Goal: Transaction & Acquisition: Purchase product/service

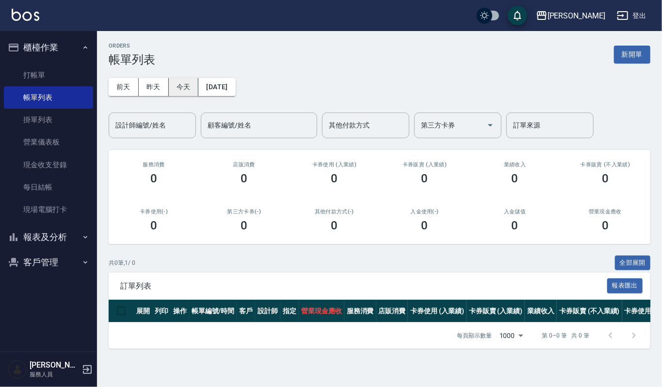
click at [177, 83] on button "今天" at bounding box center [184, 87] width 30 height 18
click at [645, 50] on button "新開單" at bounding box center [632, 55] width 36 height 18
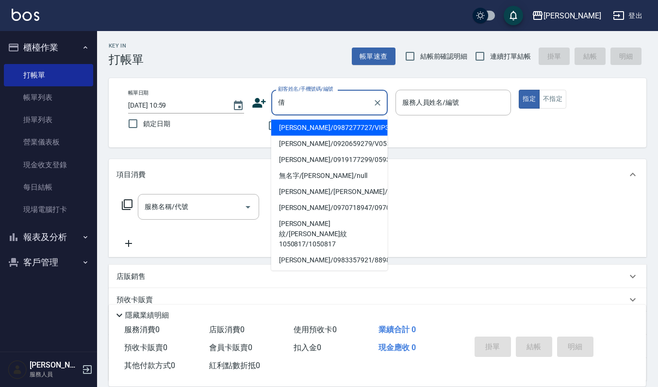
click at [360, 133] on li "[PERSON_NAME]/0987277727/VIP3116" at bounding box center [329, 128] width 116 height 16
type input "[PERSON_NAME]/0987277727/VIP3116"
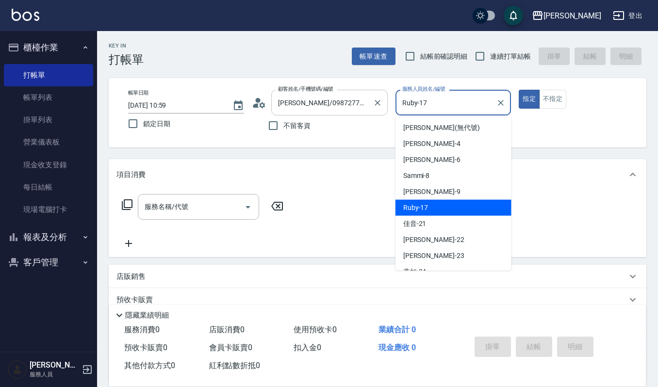
drag, startPoint x: 371, startPoint y: 99, endPoint x: 317, endPoint y: 107, distance: 54.4
click at [331, 102] on div "帳單日期 2025/10/11 10:59 鎖定日期 顧客姓名/手機號碼/編號 林倩芸/0987277727/VIP3116 顧客姓名/手機號碼/編號 不留客…" at bounding box center [377, 113] width 514 height 46
type input "Ivy艾薇-9"
type button "true"
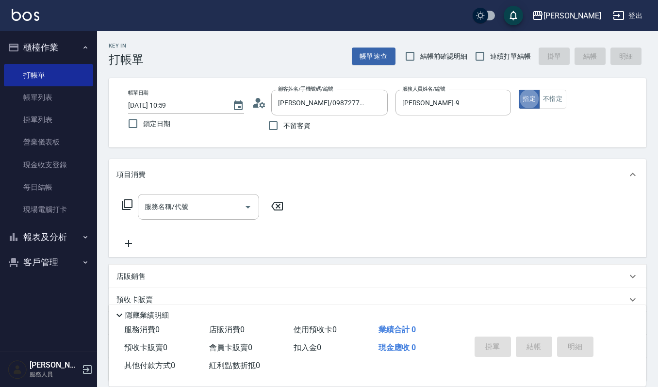
drag, startPoint x: 558, startPoint y: 92, endPoint x: 288, endPoint y: 230, distance: 303.2
click at [558, 91] on button "不指定" at bounding box center [552, 99] width 27 height 19
click at [212, 209] on input "服務名稱/代號" at bounding box center [191, 206] width 98 height 17
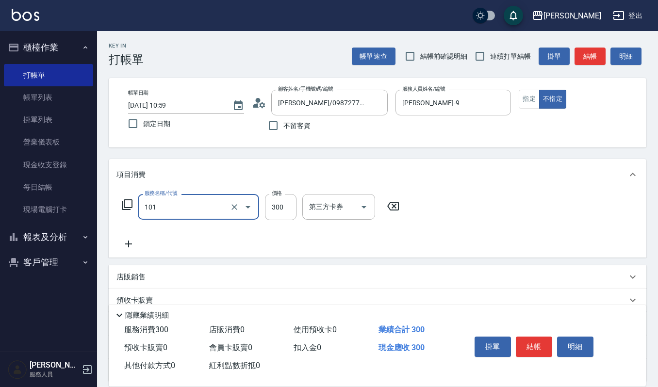
type input "一般洗髮(101)"
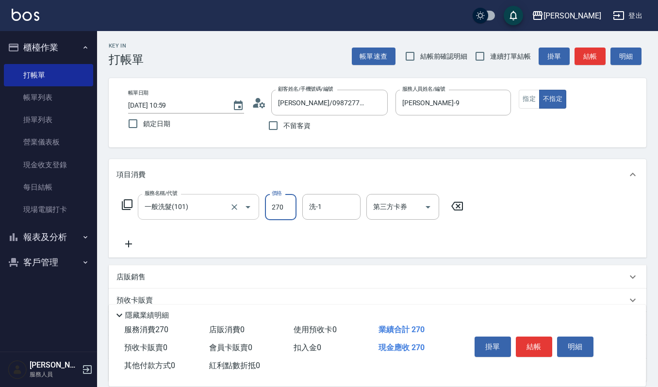
type input "270"
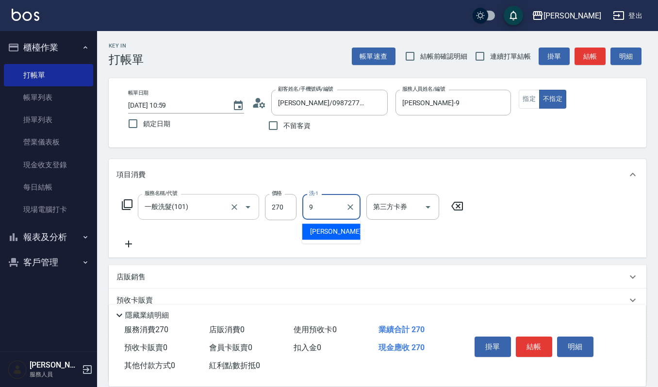
type input "Ivy艾薇-9"
click at [552, 341] on div "掛單 結帳 明細" at bounding box center [534, 348] width 127 height 31
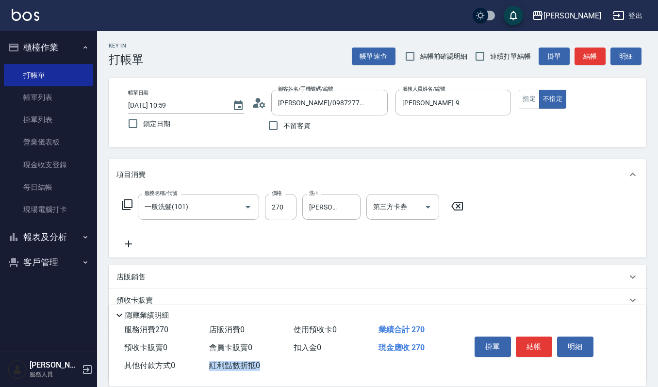
click at [552, 341] on div "掛單 結帳 明細" at bounding box center [534, 348] width 127 height 31
click at [548, 344] on button "結帳" at bounding box center [534, 347] width 36 height 20
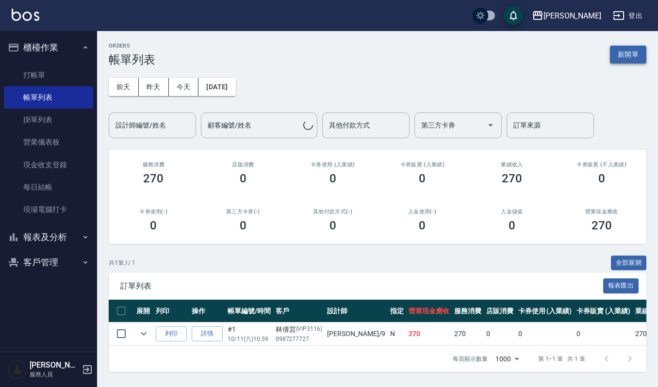
click at [635, 55] on button "新開單" at bounding box center [628, 55] width 36 height 18
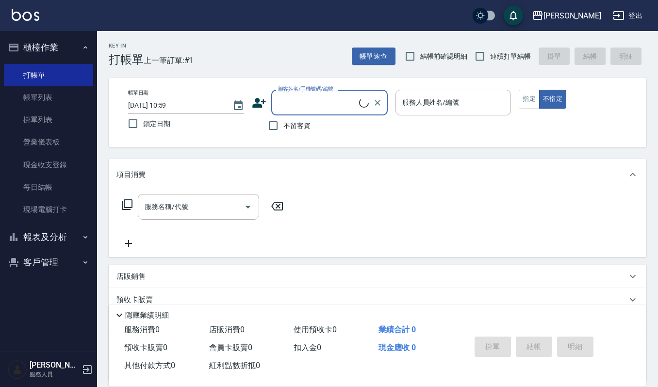
click at [291, 100] on input "顧客姓名/手機號碼/編號" at bounding box center [317, 102] width 83 height 17
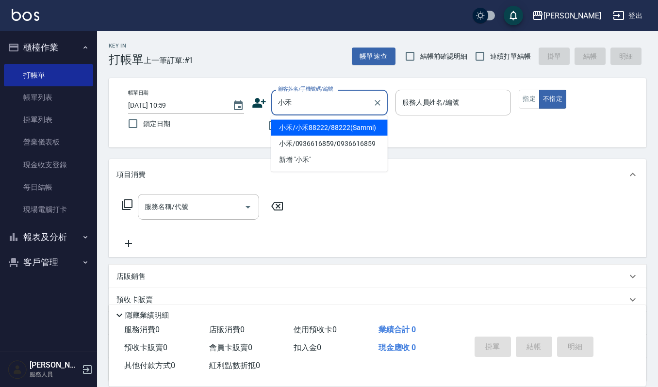
click at [344, 120] on li "小禾/小禾88222/88222(Sammi)" at bounding box center [329, 128] width 116 height 16
type input "小禾/小禾88222/88222(Sammi)"
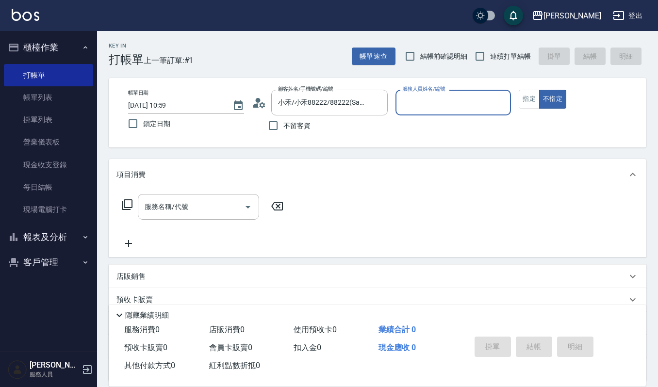
type input "Sammi-8"
click at [528, 101] on button "指定" at bounding box center [529, 99] width 21 height 19
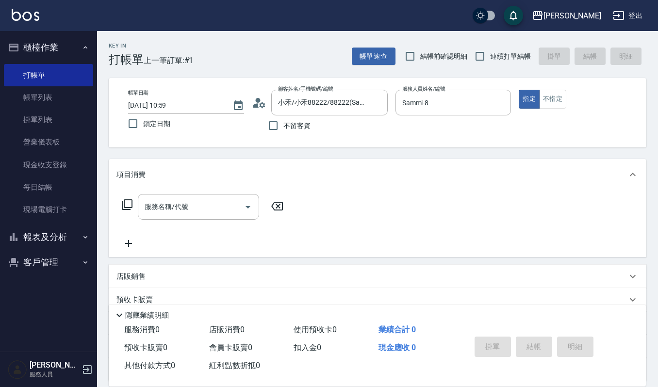
scroll to position [65, 0]
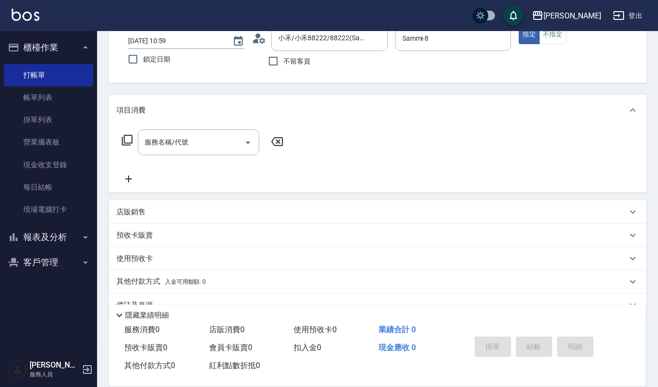
click at [196, 202] on div "店販銷售" at bounding box center [378, 211] width 538 height 23
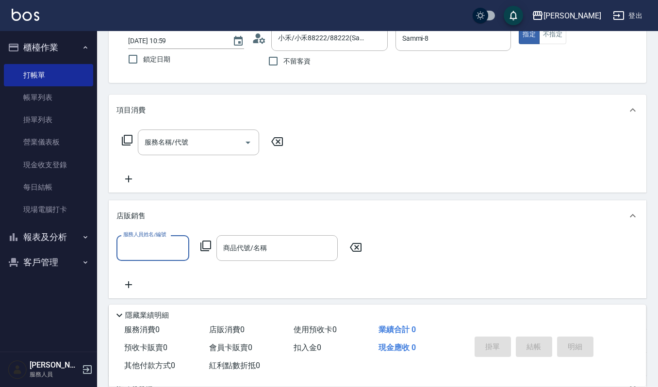
scroll to position [0, 0]
type input "4"
type input "Sammi-8"
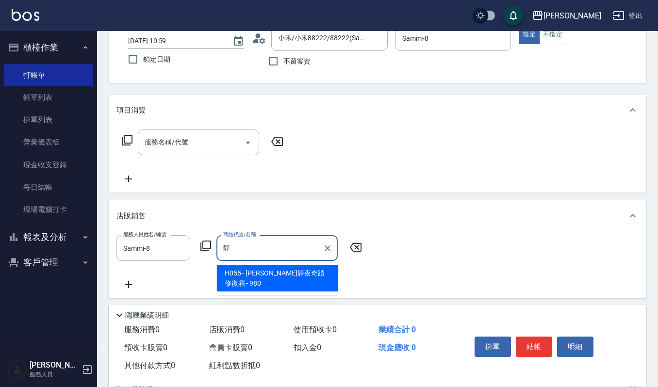
type input "荷昀靜夜奇蹟修復霜"
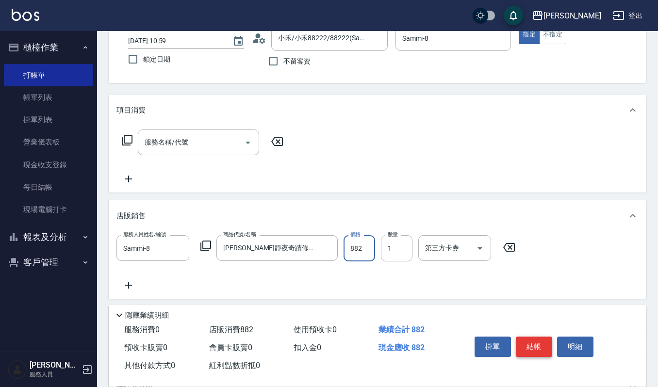
type input "882"
click at [543, 342] on button "結帳" at bounding box center [534, 347] width 36 height 20
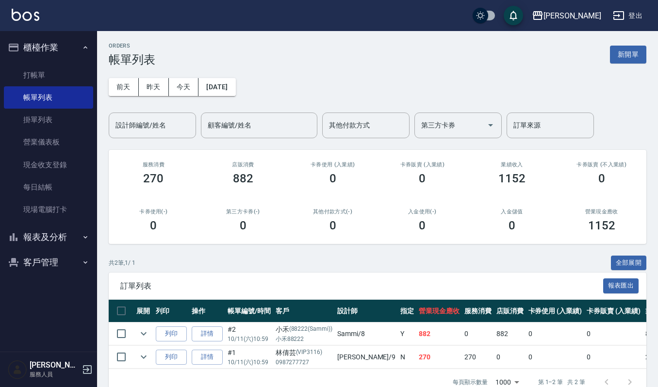
click at [50, 259] on button "客戶管理" at bounding box center [48, 262] width 89 height 25
click at [50, 282] on link "客戶列表" at bounding box center [48, 290] width 89 height 22
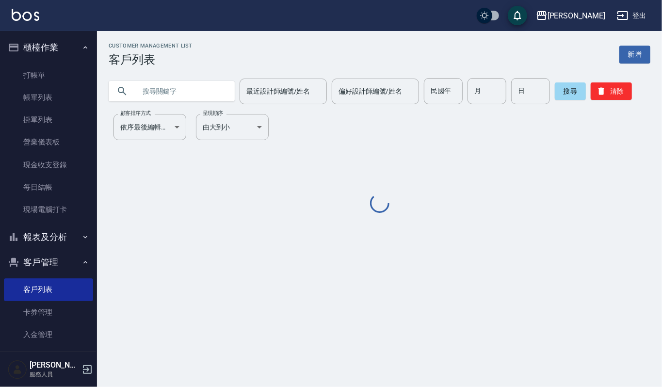
click at [165, 92] on input "text" at bounding box center [181, 91] width 91 height 26
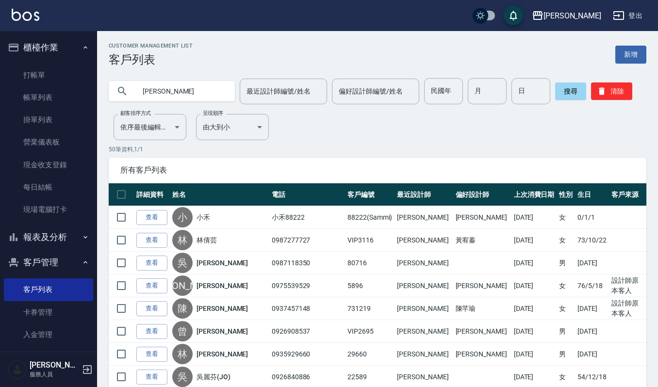
type input "[PERSON_NAME]"
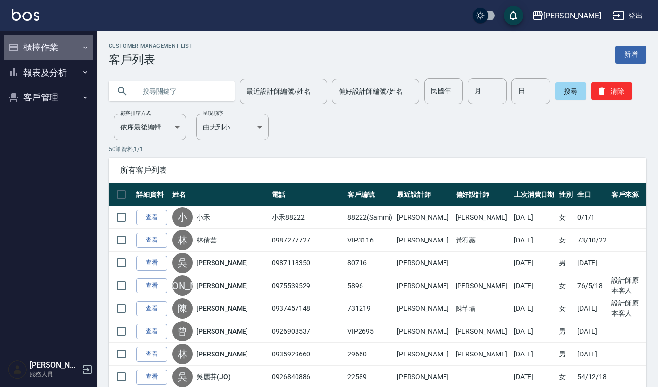
click at [40, 49] on button "櫃檯作業" at bounding box center [48, 47] width 89 height 25
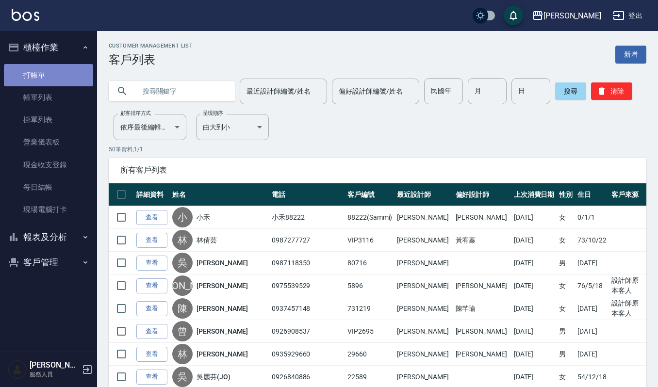
click at [46, 72] on link "打帳單" at bounding box center [48, 75] width 89 height 22
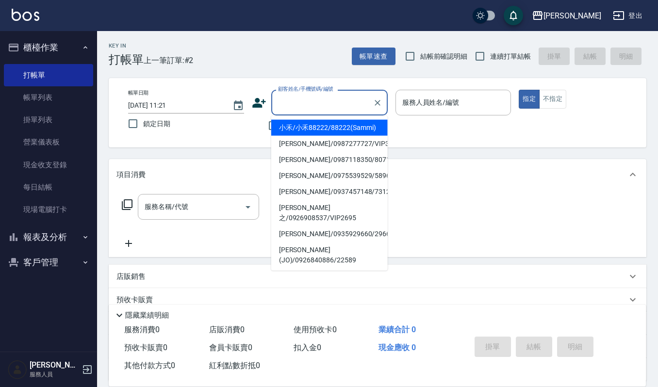
drag, startPoint x: 306, startPoint y: 99, endPoint x: 288, endPoint y: 103, distance: 18.4
click at [288, 103] on input "顧客姓名/手機號碼/編號" at bounding box center [322, 102] width 93 height 17
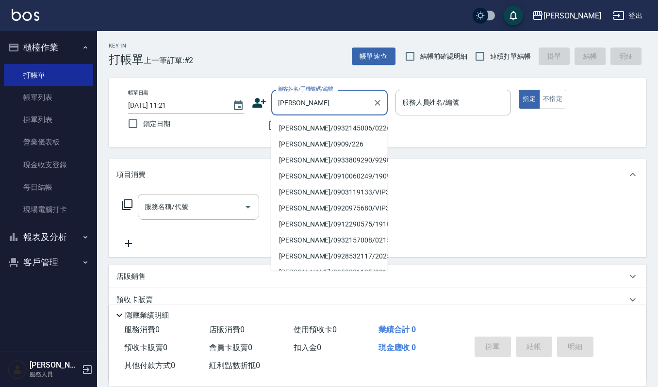
scroll to position [4, 0]
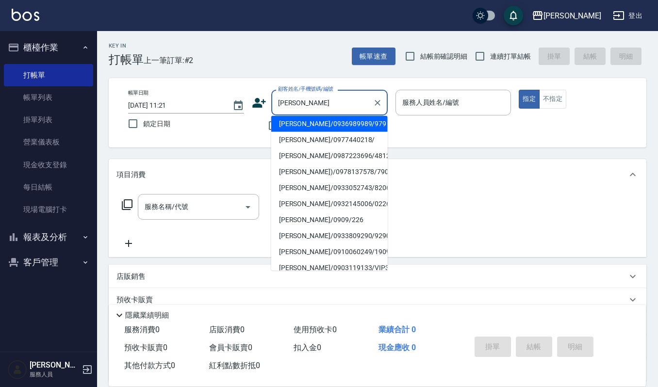
click at [293, 103] on input "[PERSON_NAME]" at bounding box center [322, 102] width 93 height 17
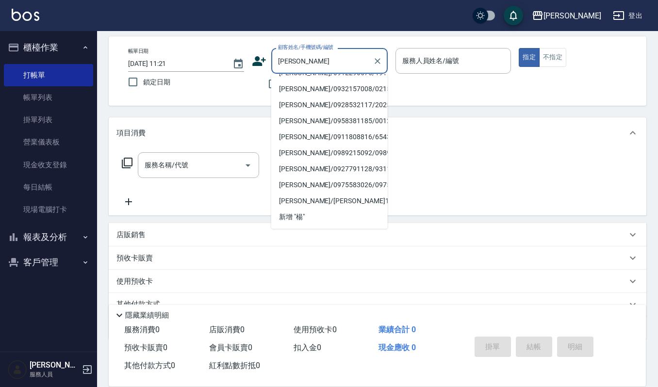
scroll to position [65, 0]
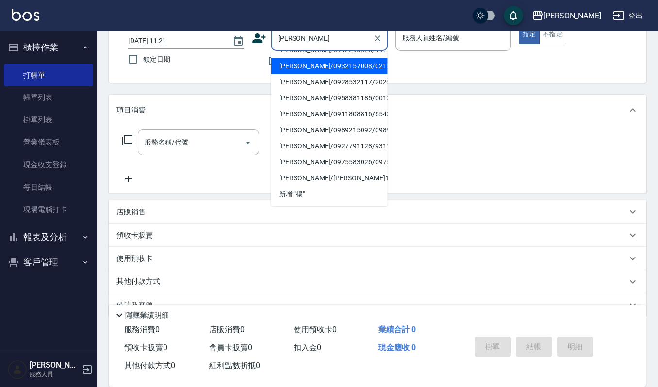
click at [298, 58] on li "[PERSON_NAME]/0932157008/02155" at bounding box center [329, 66] width 116 height 16
type input "[PERSON_NAME]/0932157008/02155"
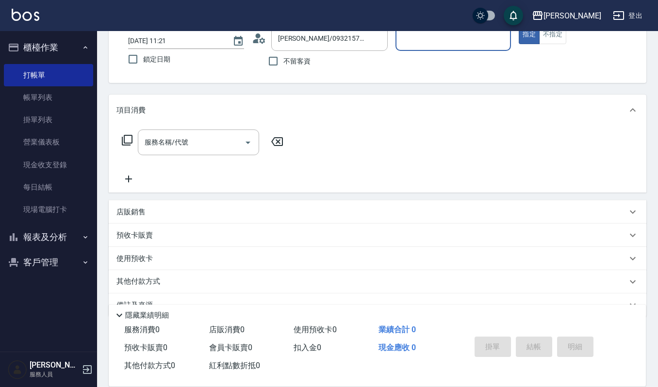
type input "Sammi-8"
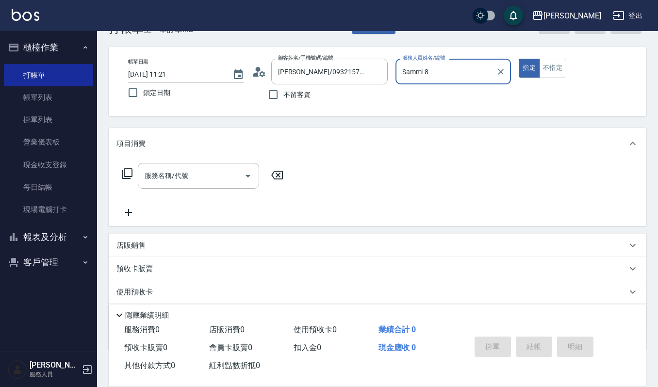
scroll to position [0, 0]
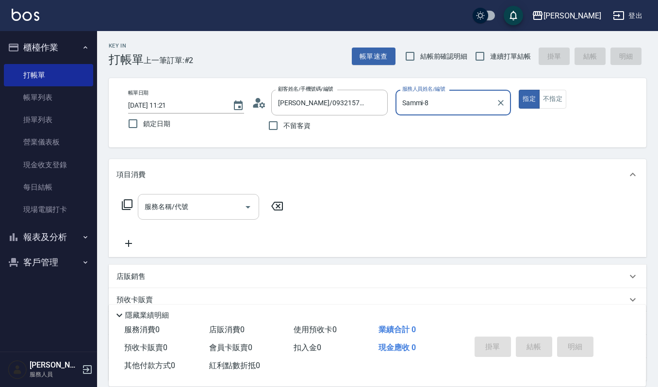
click at [248, 205] on icon "Open" at bounding box center [248, 207] width 12 height 12
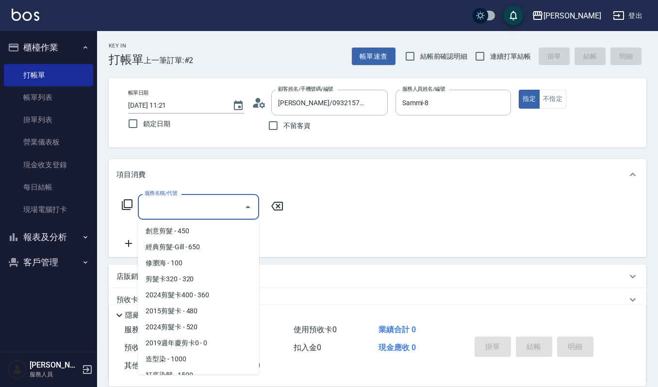
scroll to position [323, 0]
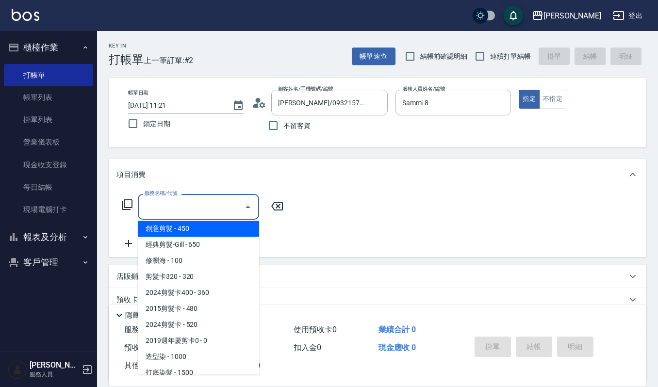
click at [210, 228] on span "創意剪髮 - 450" at bounding box center [198, 229] width 121 height 16
type input "創意剪髮(301)"
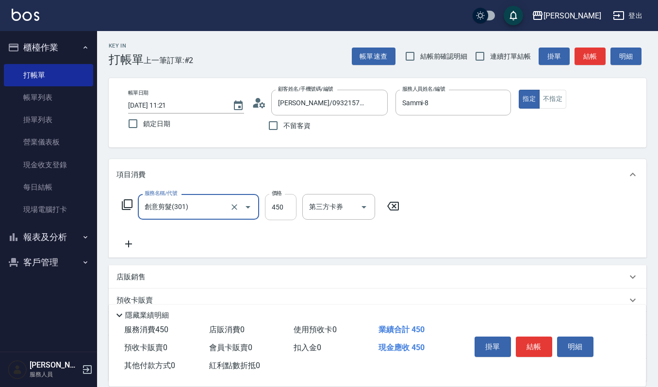
click at [285, 203] on input "450" at bounding box center [281, 207] width 32 height 26
type input "320"
click at [530, 341] on button "結帳" at bounding box center [534, 347] width 36 height 20
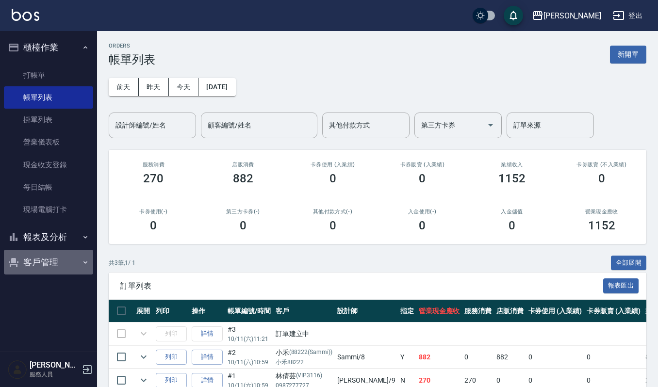
click at [51, 255] on button "客戶管理" at bounding box center [48, 262] width 89 height 25
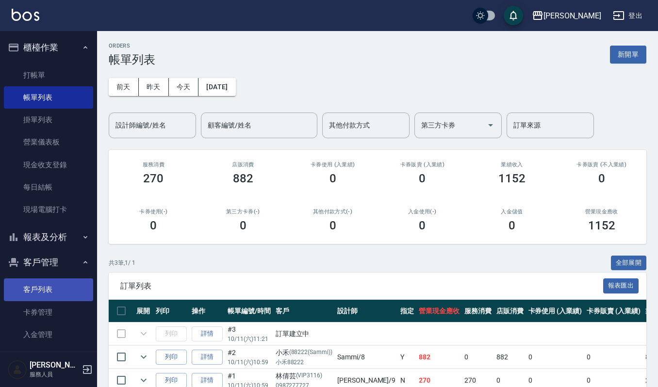
click at [48, 290] on link "客戶列表" at bounding box center [48, 290] width 89 height 22
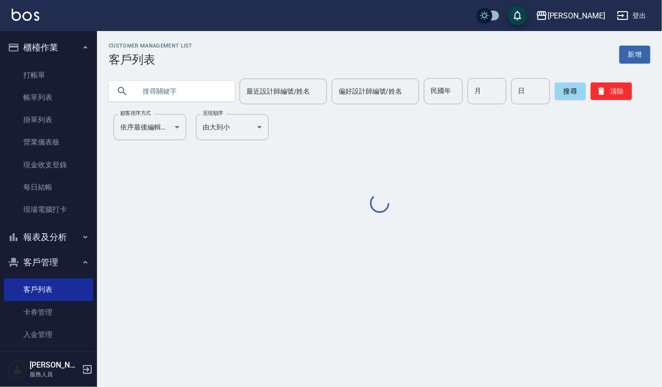
click at [179, 91] on input "text" at bounding box center [181, 91] width 91 height 26
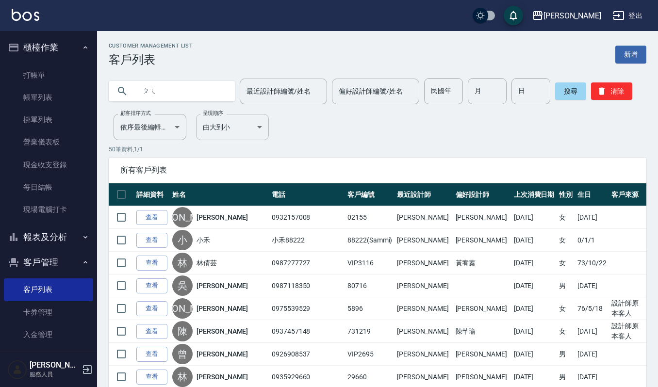
type input "陪"
type input "配"
drag, startPoint x: 38, startPoint y: 69, endPoint x: 60, endPoint y: 55, distance: 26.4
click at [38, 69] on link "打帳單" at bounding box center [48, 75] width 89 height 22
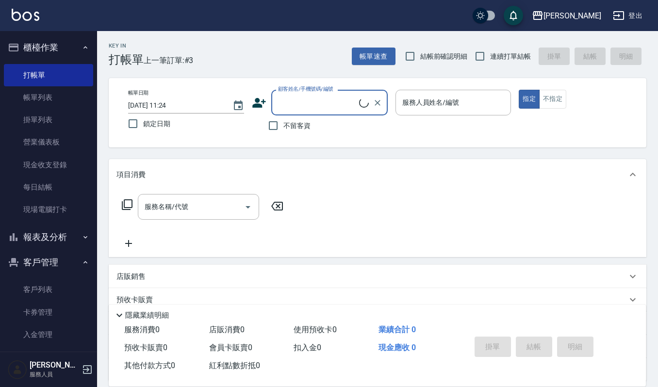
click at [280, 95] on input "顧客姓名/手機號碼/編號" at bounding box center [317, 102] width 83 height 17
type input "陪"
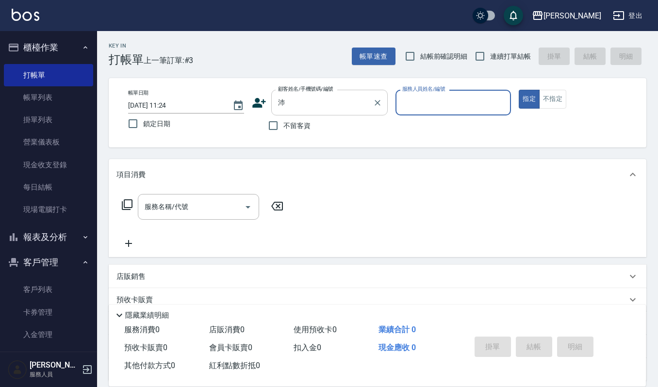
click at [293, 94] on input "沛" at bounding box center [322, 102] width 93 height 17
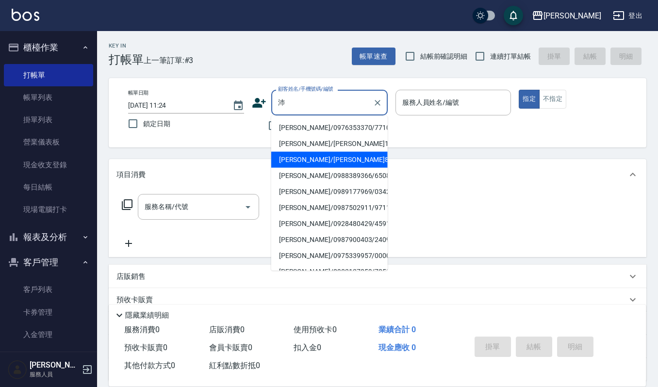
click at [289, 168] on li "[PERSON_NAME]/[PERSON_NAME]821/821" at bounding box center [329, 160] width 116 height 16
type input "[PERSON_NAME]/[PERSON_NAME]821/821"
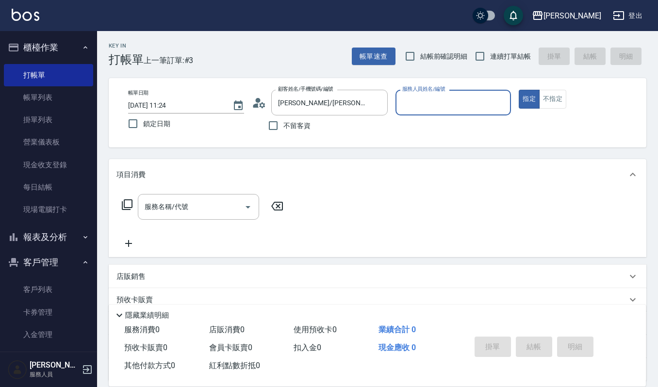
type input "Sammi-8"
click at [247, 204] on icon "Open" at bounding box center [248, 207] width 12 height 12
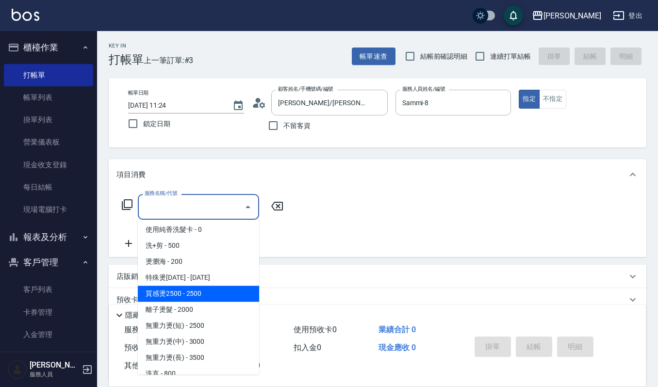
scroll to position [194, 0]
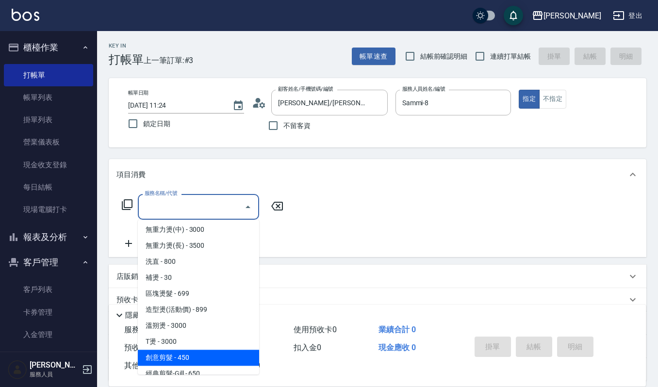
click at [208, 360] on span "創意剪髮 - 450" at bounding box center [198, 358] width 121 height 16
type input "創意剪髮(301)"
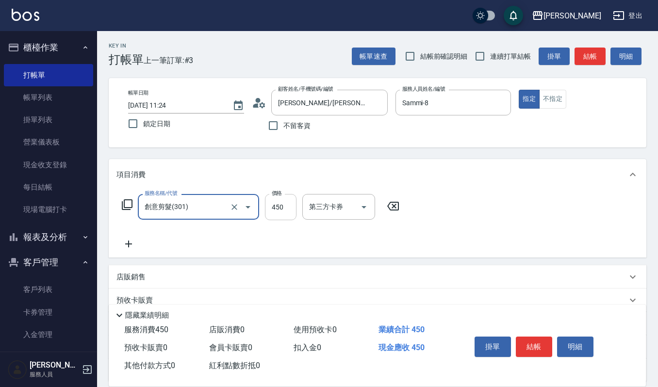
click at [288, 204] on input "450" at bounding box center [281, 207] width 32 height 26
type input "405"
click at [127, 242] on icon at bounding box center [128, 244] width 24 height 12
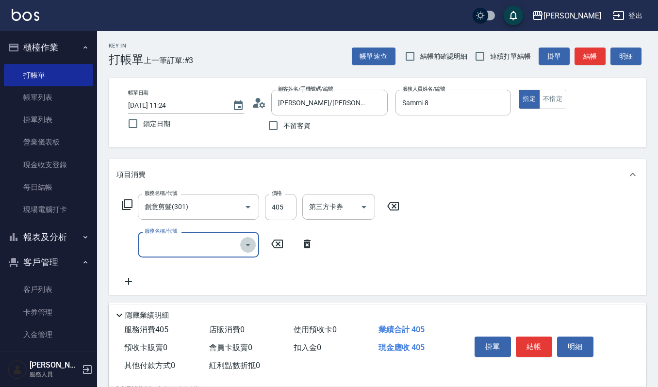
click at [244, 243] on icon "Open" at bounding box center [248, 245] width 12 height 12
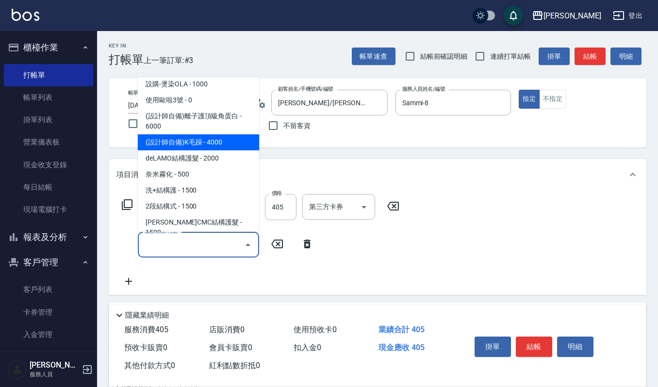
scroll to position [1294, 0]
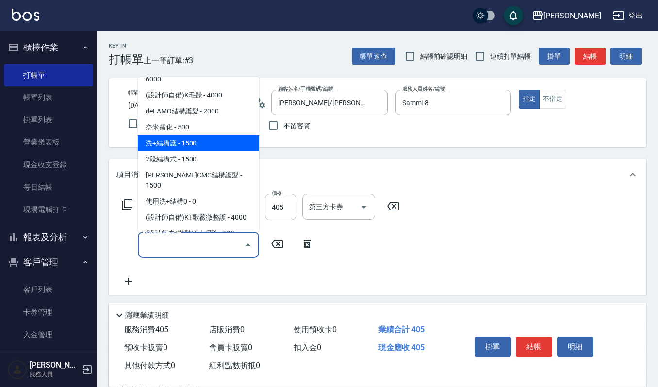
click at [205, 135] on span "洗+結構護 - 1500" at bounding box center [198, 143] width 121 height 16
type input "洗+結構護(583)"
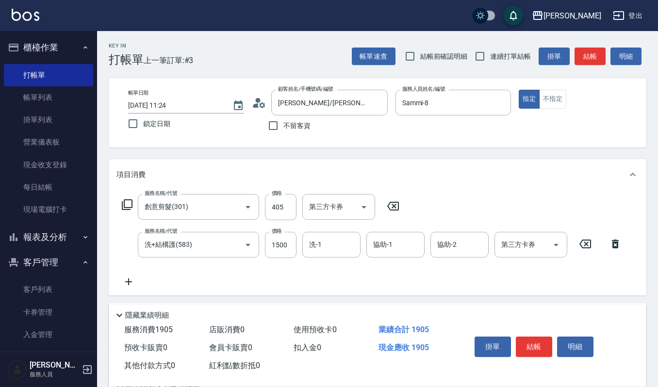
click at [261, 103] on icon at bounding box center [262, 105] width 6 height 6
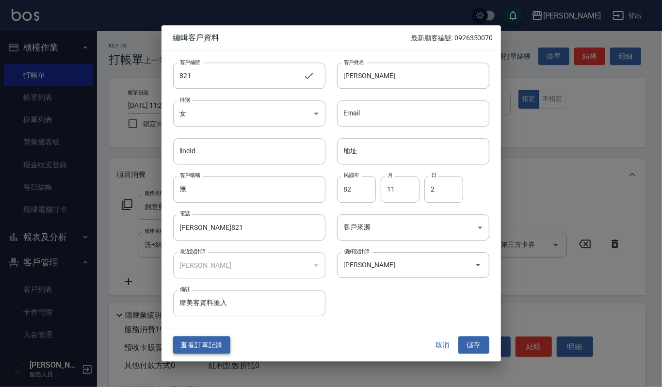
click at [220, 344] on button "查看訂單記錄" at bounding box center [201, 345] width 57 height 18
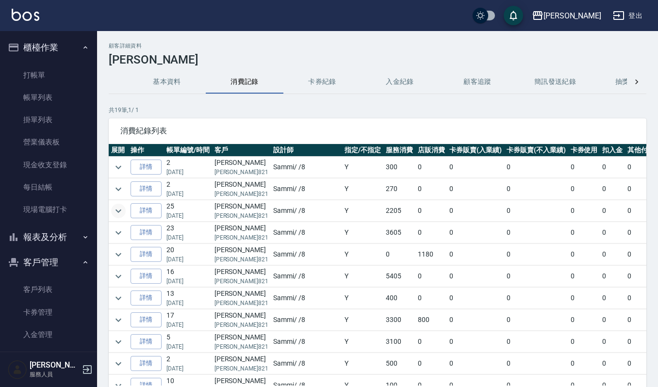
click at [117, 214] on icon "expand row" at bounding box center [119, 211] width 12 height 12
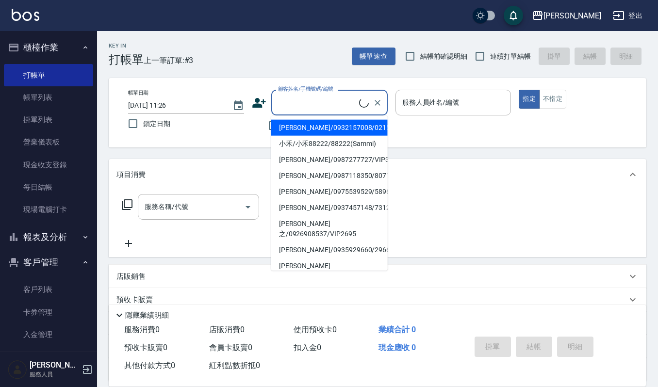
click at [321, 98] on input "顧客姓名/手機號碼/編號" at bounding box center [317, 102] width 83 height 17
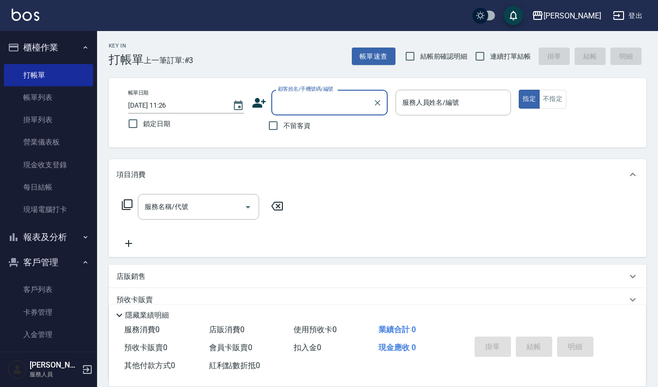
drag, startPoint x: 321, startPoint y: 98, endPoint x: 297, endPoint y: 97, distance: 24.3
click at [297, 94] on div "顧客姓名/手機號碼/編號 顧客姓名/手機號碼/編號" at bounding box center [329, 103] width 116 height 26
click at [297, 97] on input "顧客姓名/手機號碼/編號" at bounding box center [322, 102] width 93 height 17
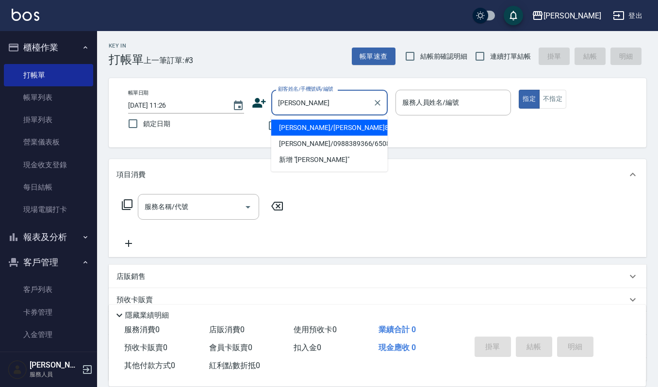
click at [292, 125] on li "[PERSON_NAME]/[PERSON_NAME]821/821" at bounding box center [329, 128] width 116 height 16
type input "[PERSON_NAME]/[PERSON_NAME]821/821"
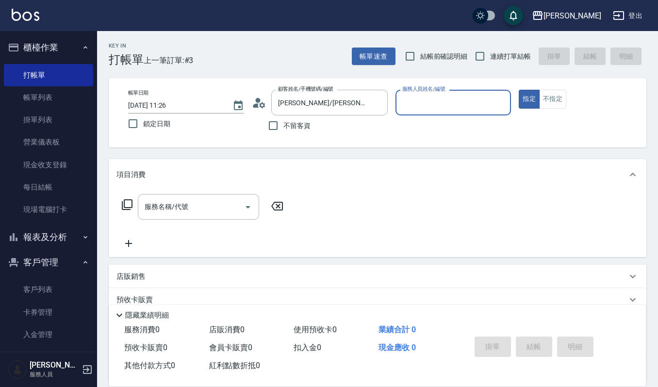
type input "Sammi-8"
click at [249, 206] on icon "Open" at bounding box center [248, 207] width 5 height 2
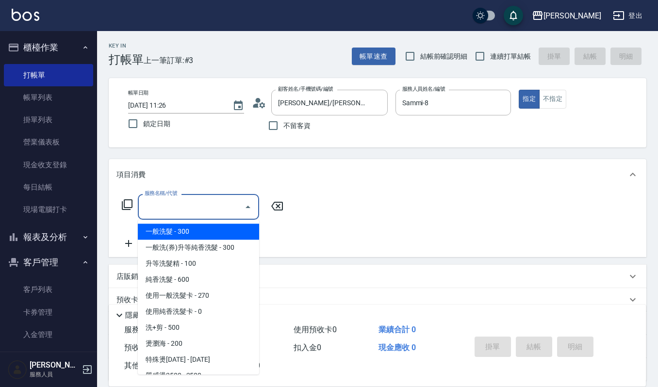
click at [213, 232] on span "一般洗髮 - 300" at bounding box center [198, 232] width 121 height 16
type input "一般洗髮(101)"
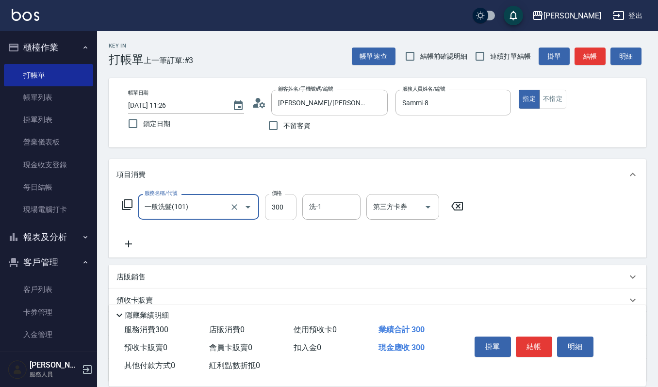
click at [286, 208] on input "300" at bounding box center [281, 207] width 32 height 26
type input "270"
click at [309, 205] on input "洗-1" at bounding box center [332, 206] width 50 height 17
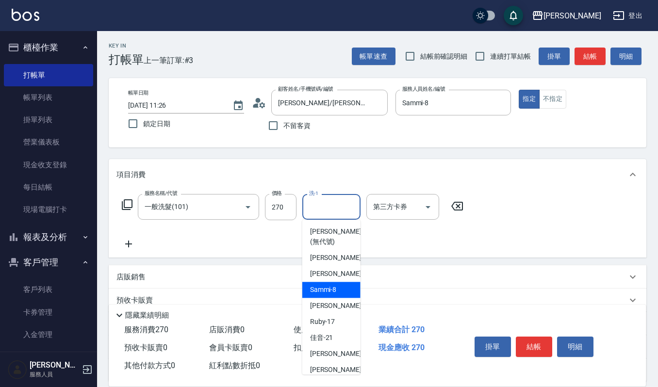
click at [314, 287] on span "Sammi -8" at bounding box center [323, 290] width 27 height 10
type input "Sammi-8"
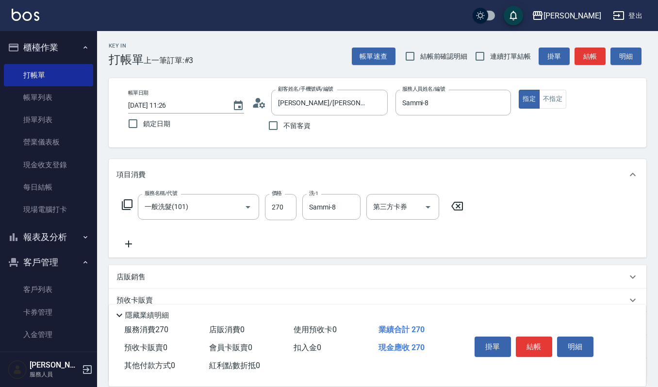
click at [132, 244] on icon at bounding box center [128, 244] width 7 height 7
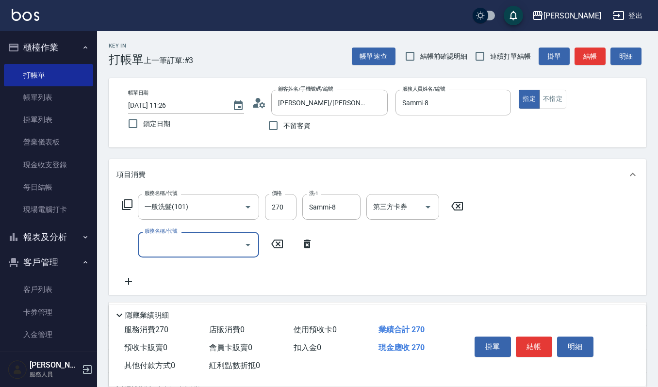
click at [247, 243] on icon "Open" at bounding box center [248, 245] width 12 height 12
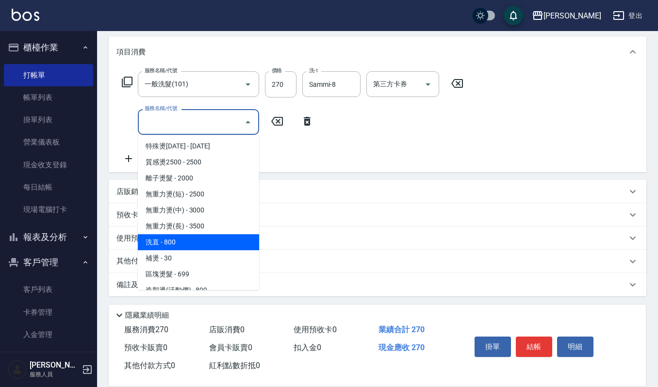
scroll to position [259, 0]
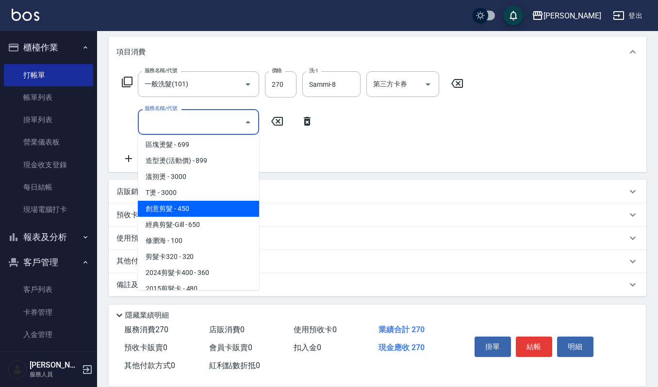
click at [198, 202] on span "創意剪髮 - 450" at bounding box center [198, 209] width 121 height 16
type input "創意剪髮(301)"
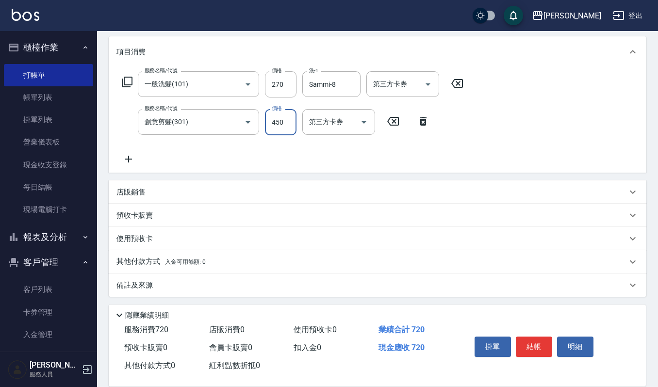
click at [286, 121] on input "450" at bounding box center [281, 122] width 32 height 26
type input "405"
click at [131, 161] on icon at bounding box center [128, 159] width 24 height 12
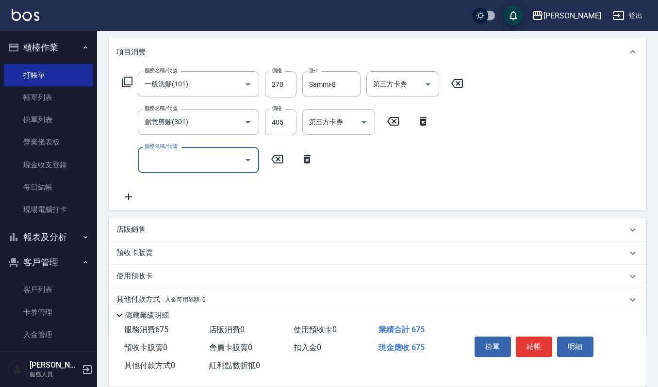
click at [246, 160] on icon "Open" at bounding box center [248, 160] width 12 height 12
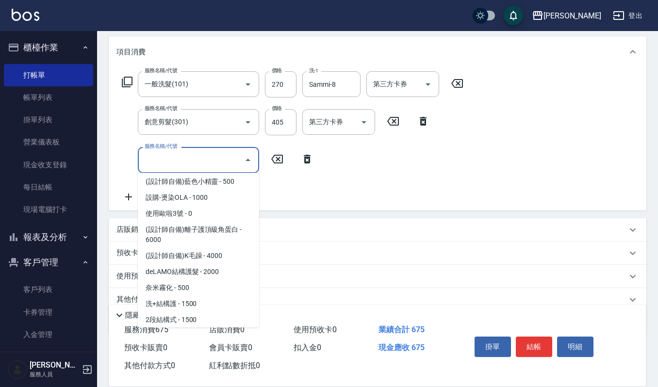
scroll to position [1229, 0]
click at [203, 312] on span "2段結構式 - 1500" at bounding box center [198, 320] width 121 height 16
type input "2段結構式(584)"
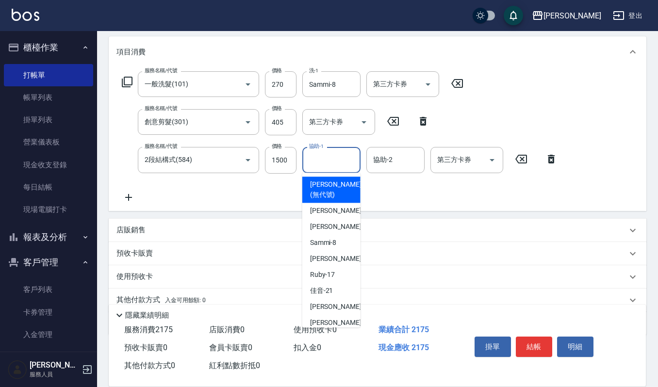
click at [316, 156] on input "協助-1" at bounding box center [332, 159] width 50 height 17
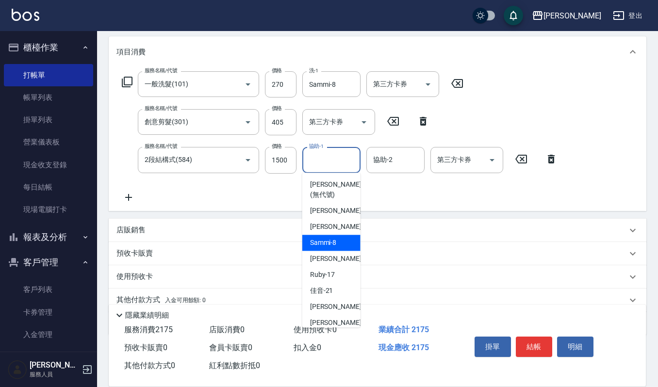
click at [317, 243] on span "Sammi -8" at bounding box center [323, 243] width 27 height 10
type input "Sammi-8"
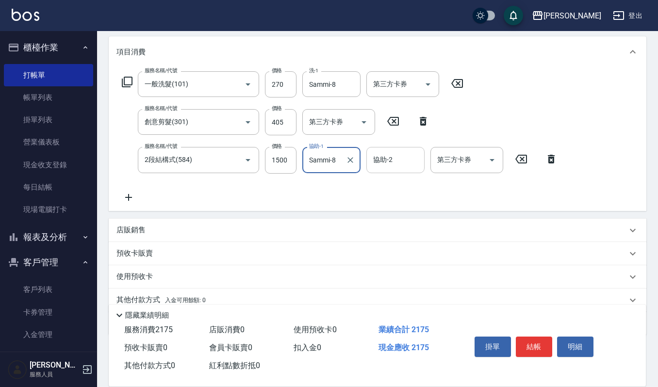
click at [372, 159] on input "協助-2" at bounding box center [396, 159] width 50 height 17
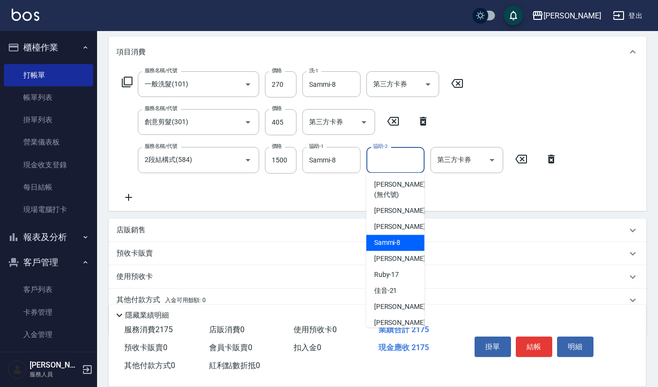
click at [383, 245] on span "Sammi -8" at bounding box center [387, 243] width 27 height 10
type input "Sammi-8"
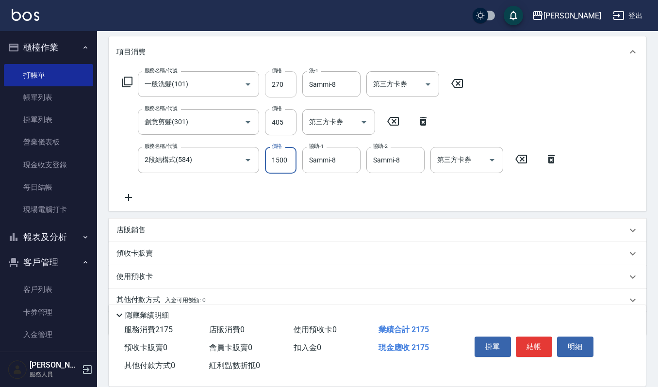
click at [288, 76] on input "270" at bounding box center [281, 84] width 32 height 26
type input "300"
click at [542, 353] on button "結帳" at bounding box center [534, 347] width 36 height 20
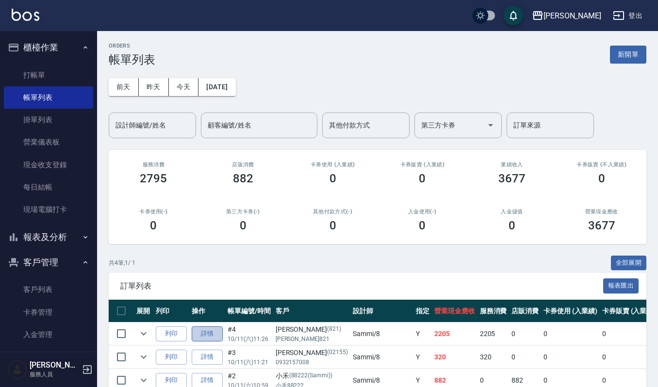
click at [208, 333] on link "詳情" at bounding box center [207, 334] width 31 height 15
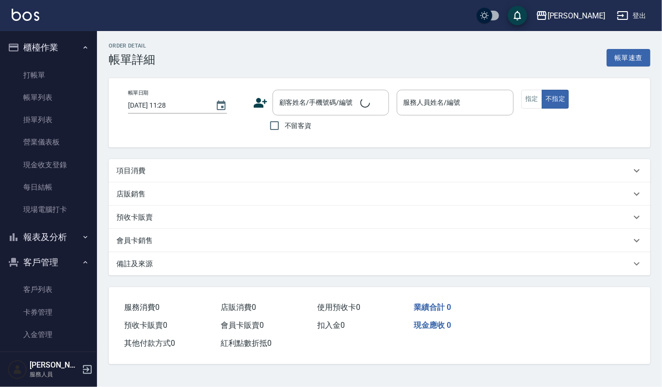
type input "[DATE] 11:26"
type input "Sammi-8"
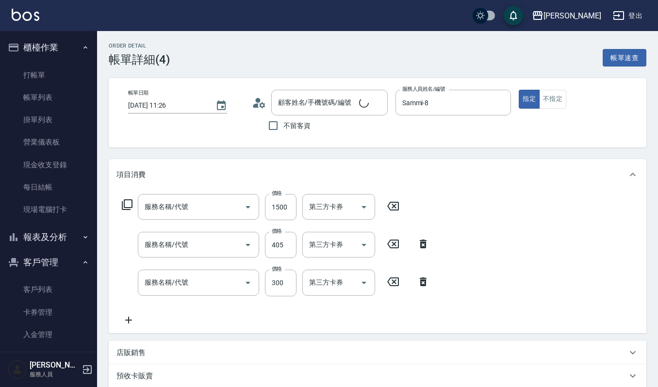
type input "[PERSON_NAME]/[PERSON_NAME]821/821"
type input "2段結構式(584)"
type input "創意剪髮(301)"
type input "一般洗髮(101)"
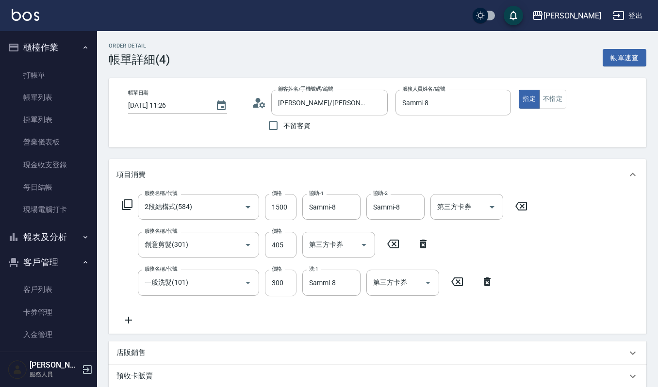
click at [285, 282] on input "300" at bounding box center [281, 283] width 32 height 26
type input "300"
click at [290, 204] on input "1500" at bounding box center [281, 207] width 32 height 26
type input "1500"
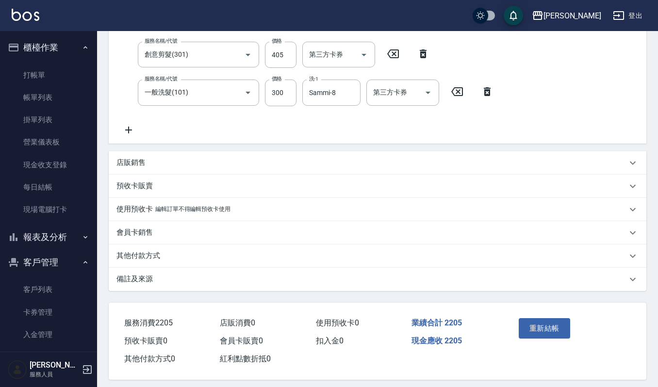
scroll to position [197, 0]
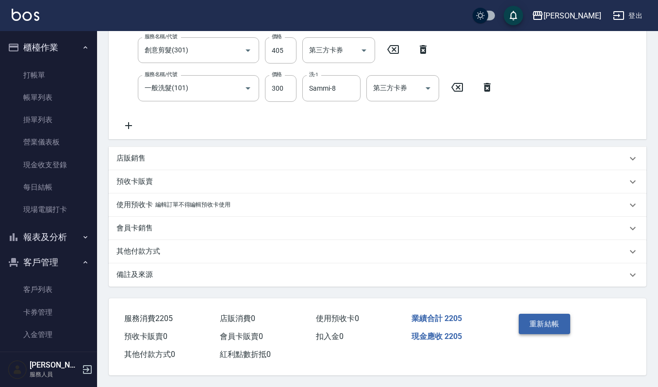
click at [536, 325] on button "重新結帳" at bounding box center [544, 324] width 51 height 20
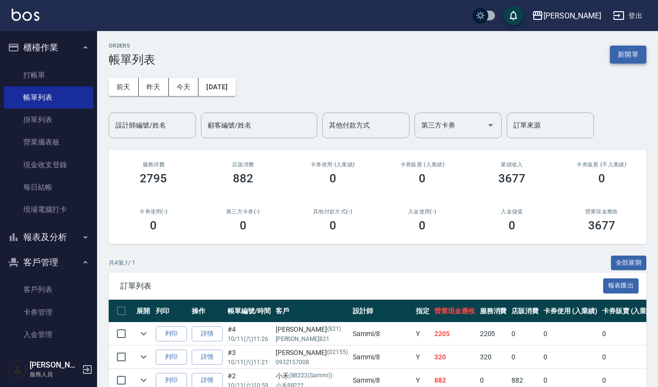
click at [626, 48] on button "新開單" at bounding box center [628, 55] width 36 height 18
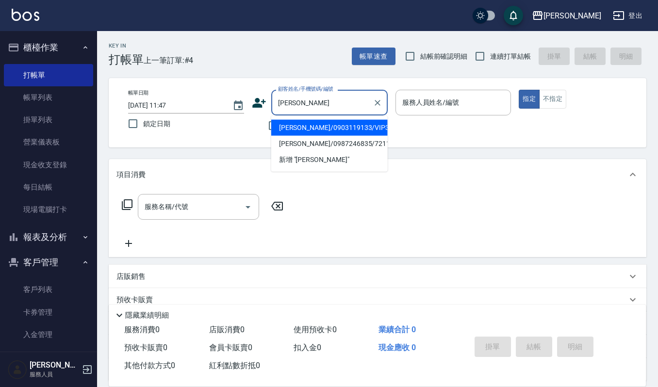
click at [307, 129] on li "[PERSON_NAME]/0903119133/VIP3499" at bounding box center [329, 128] width 116 height 16
type input "[PERSON_NAME]/0903119133/VIP3499"
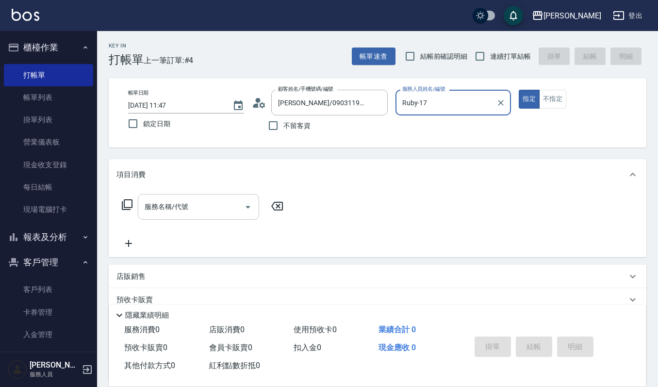
click at [212, 202] on input "服務名稱/代號" at bounding box center [191, 206] width 98 height 17
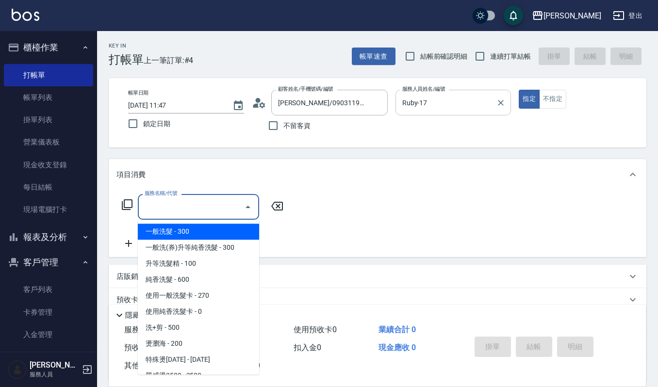
click at [476, 105] on input "Ruby-17" at bounding box center [446, 102] width 93 height 17
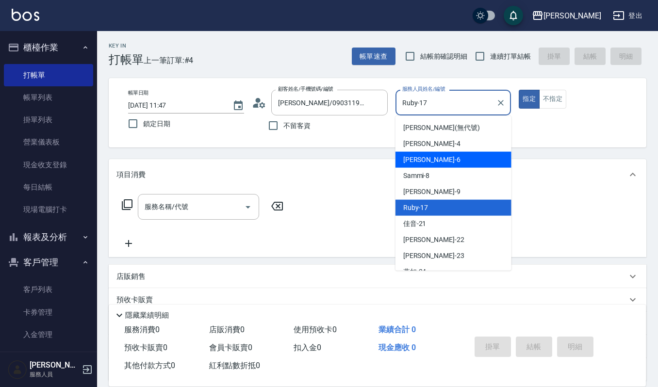
click at [442, 174] on div "Sammi -8" at bounding box center [454, 176] width 116 height 16
type input "Sammi-8"
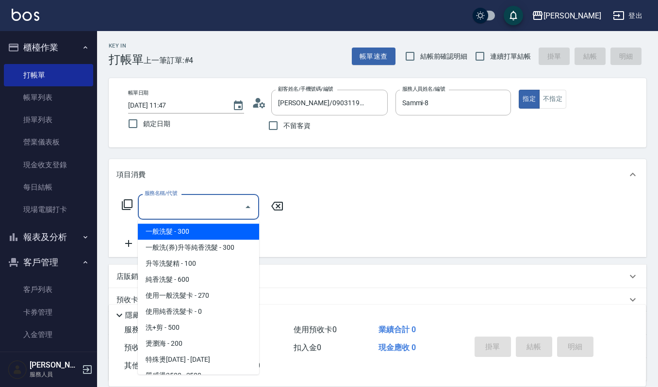
click at [175, 199] on div "服務名稱/代號 服務名稱/代號" at bounding box center [198, 207] width 121 height 26
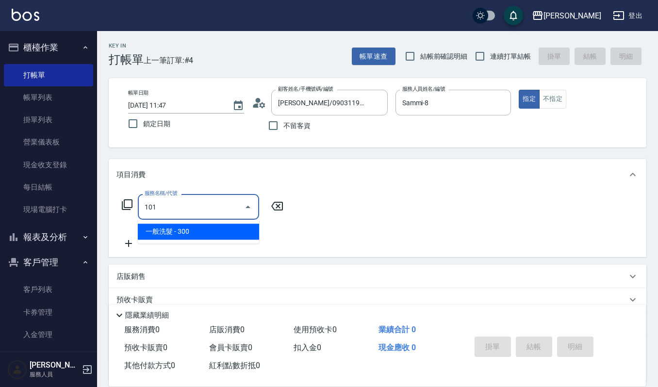
type input "一般洗髮(101)"
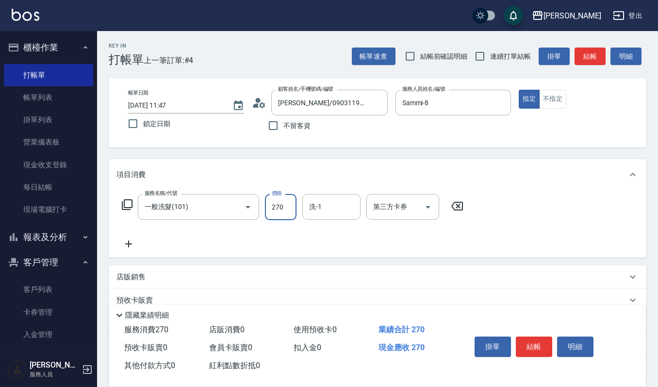
type input "270"
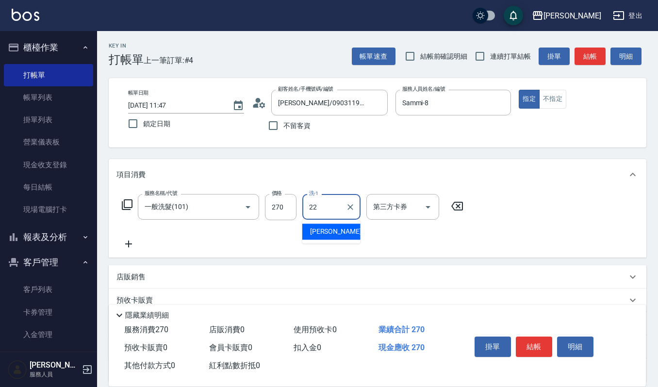
type input "[PERSON_NAME]-22"
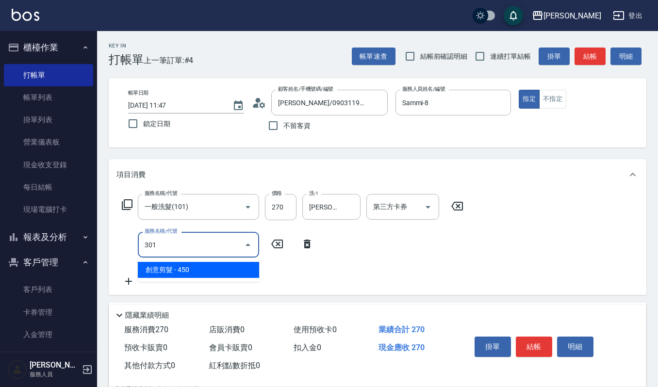
type input "創意剪髮(301)"
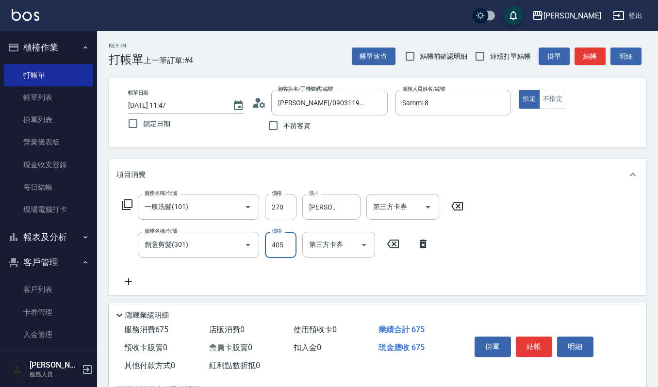
type input "405"
click at [555, 333] on div "掛單 結帳 明細" at bounding box center [534, 348] width 127 height 31
click at [530, 347] on button "結帳" at bounding box center [534, 347] width 36 height 20
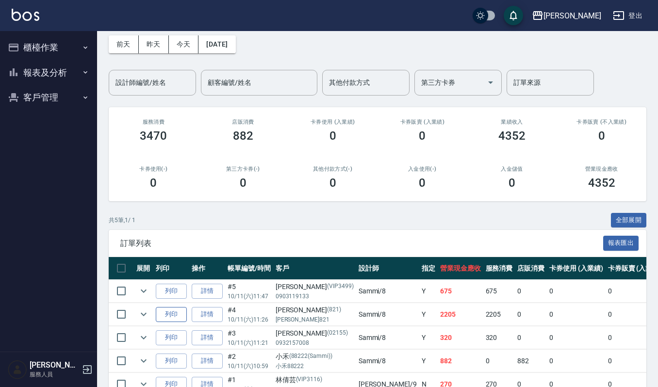
scroll to position [65, 0]
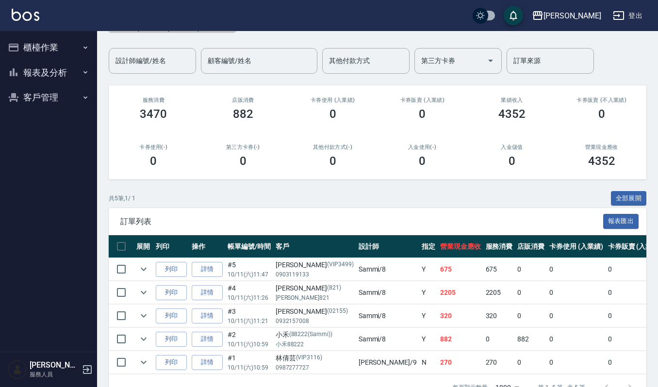
click at [175, 280] on td "列印" at bounding box center [171, 269] width 36 height 23
click at [175, 277] on button "列印" at bounding box center [171, 269] width 31 height 15
